Goal: Information Seeking & Learning: Learn about a topic

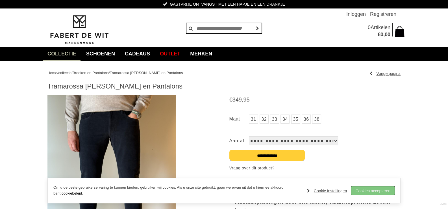
click at [369, 189] on link "Cookies accepteren" at bounding box center [372, 190] width 43 height 8
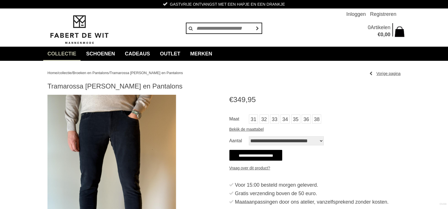
click at [114, 143] on img at bounding box center [111, 180] width 128 height 171
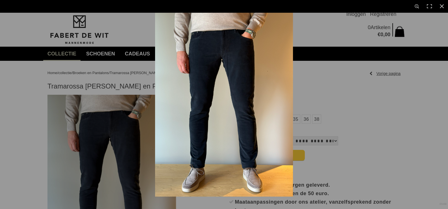
click at [219, 67] on img at bounding box center [224, 104] width 138 height 184
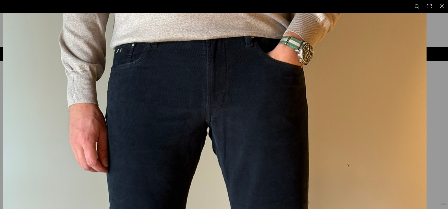
drag, startPoint x: 196, startPoint y: 58, endPoint x: 172, endPoint y: 130, distance: 76.4
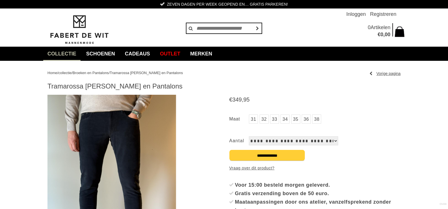
click at [275, 118] on link "33" at bounding box center [274, 118] width 9 height 9
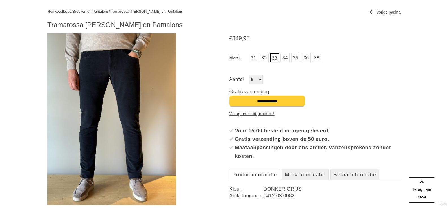
scroll to position [75, 0]
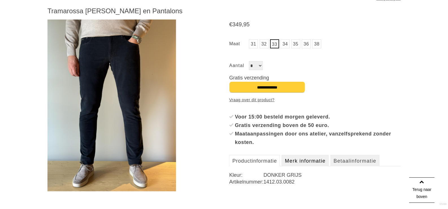
click at [306, 159] on link "Merk informatie" at bounding box center [304, 160] width 47 height 11
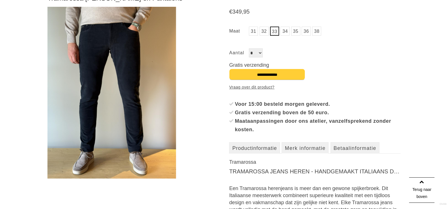
scroll to position [38, 0]
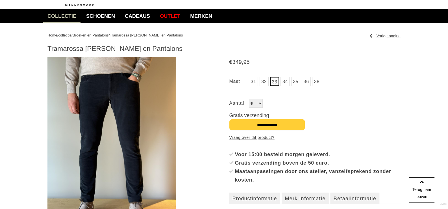
click at [100, 121] on img at bounding box center [111, 142] width 128 height 171
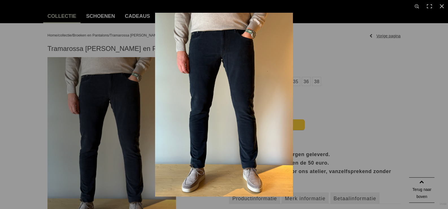
click at [192, 115] on img at bounding box center [224, 104] width 138 height 184
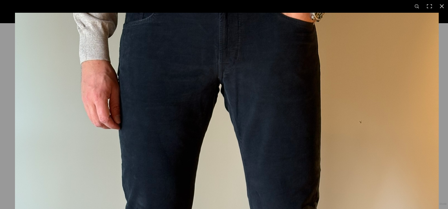
drag, startPoint x: 164, startPoint y: 69, endPoint x: 165, endPoint y: 114, distance: 44.9
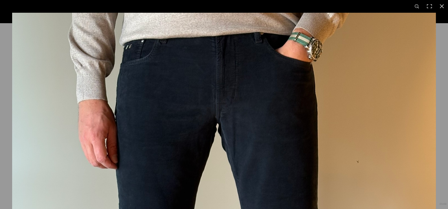
drag, startPoint x: 158, startPoint y: 134, endPoint x: 158, endPoint y: 150, distance: 15.2
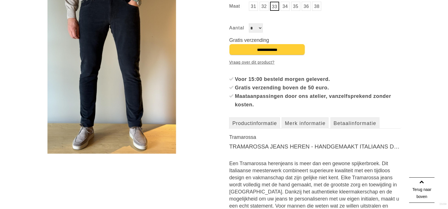
scroll to position [150, 0]
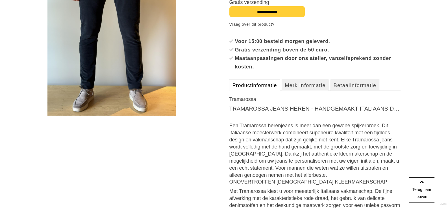
click at [247, 86] on link "Productinformatie" at bounding box center [254, 84] width 51 height 11
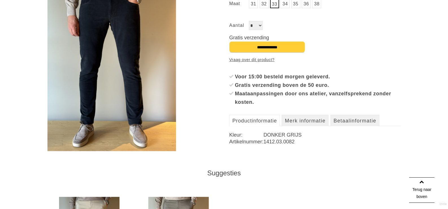
scroll to position [113, 0]
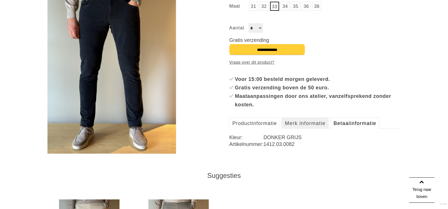
click at [357, 122] on link "Betaalinformatie" at bounding box center [354, 122] width 49 height 11
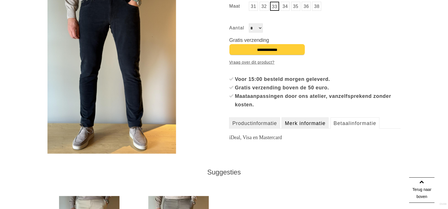
click at [317, 121] on link "Merk informatie" at bounding box center [304, 122] width 47 height 11
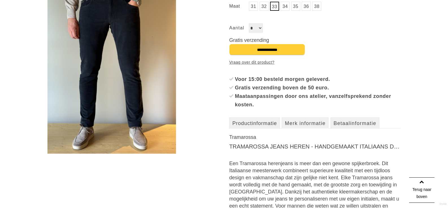
scroll to position [0, 0]
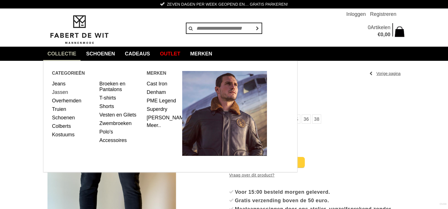
click at [61, 90] on link "Jassen" at bounding box center [73, 92] width 43 height 8
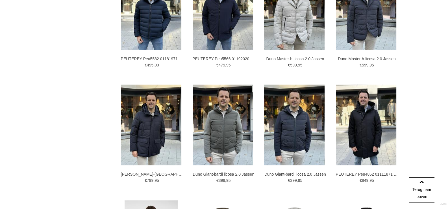
scroll to position [602, 0]
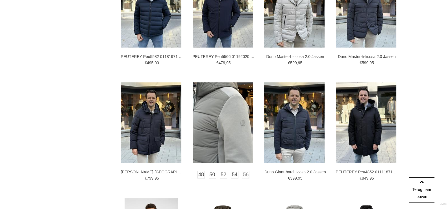
click at [218, 125] on img at bounding box center [222, 122] width 60 height 80
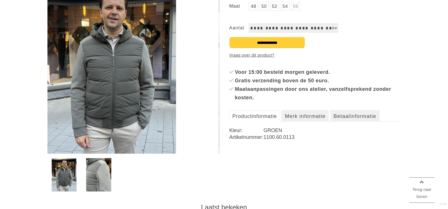
scroll to position [113, 0]
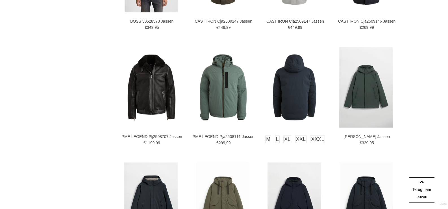
scroll to position [981, 0]
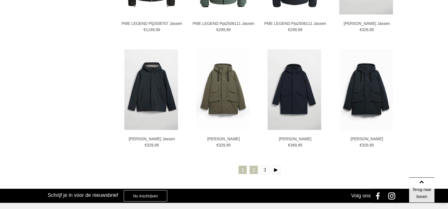
click at [253, 168] on link "2" at bounding box center [253, 169] width 8 height 8
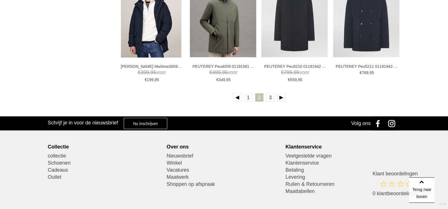
scroll to position [1053, 0]
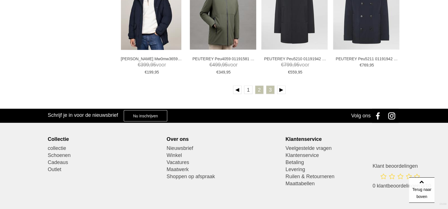
click at [269, 89] on link "3" at bounding box center [270, 89] width 8 height 8
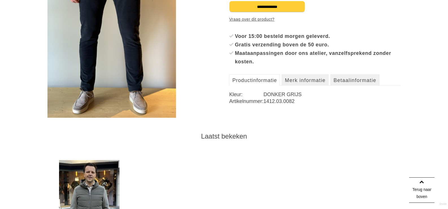
scroll to position [150, 0]
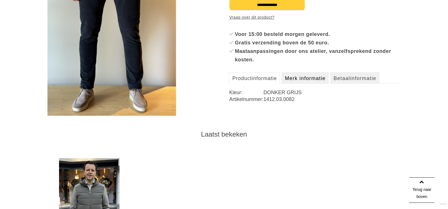
click at [300, 81] on link "Merk informatie" at bounding box center [304, 77] width 47 height 11
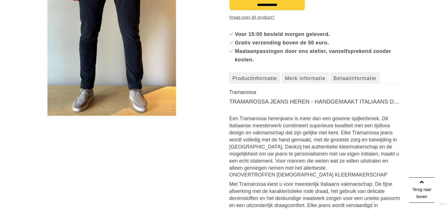
scroll to position [0, 0]
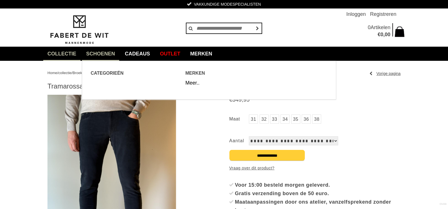
click at [111, 52] on link "Schoenen" at bounding box center [100, 54] width 37 height 14
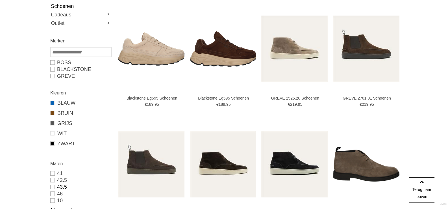
scroll to position [113, 0]
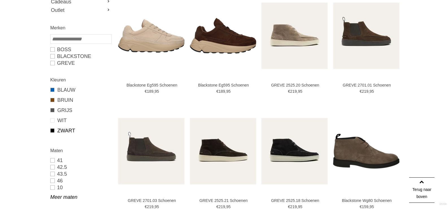
click at [57, 128] on link "ZWART" at bounding box center [80, 130] width 61 height 7
type input "***"
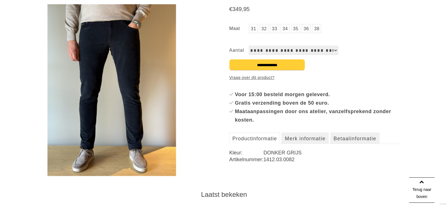
scroll to position [75, 0]
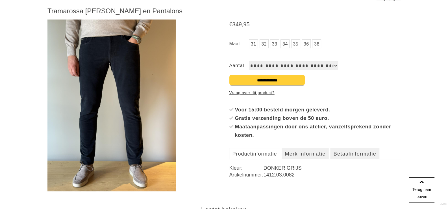
click at [251, 92] on link "Vraag over dit product?" at bounding box center [251, 92] width 45 height 8
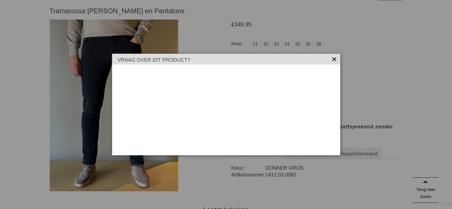
click at [334, 59] on link "×" at bounding box center [335, 59] width 6 height 6
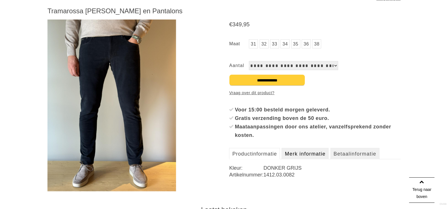
click at [300, 150] on link "Merk informatie" at bounding box center [304, 153] width 47 height 11
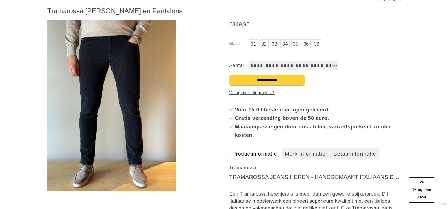
click at [260, 152] on link "Productinformatie" at bounding box center [254, 153] width 51 height 11
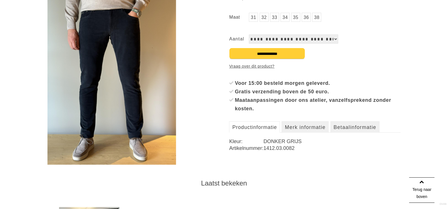
scroll to position [113, 0]
